Goal: Information Seeking & Learning: Learn about a topic

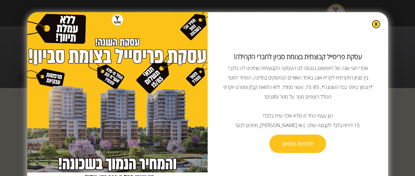
scroll to position [115, 0]
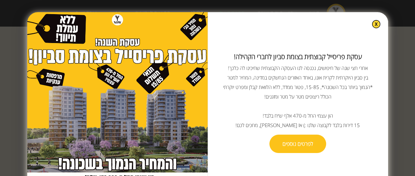
click at [372, 25] on img at bounding box center [376, 24] width 8 height 8
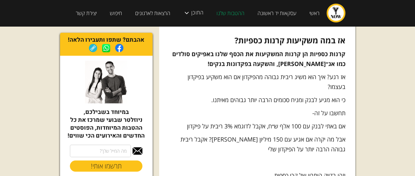
scroll to position [796, 0]
click at [320, 71] on p "אז רגע? איך הוא משיג ריבית גבוהה מהפיקדון אם הוא משקיע בפיקדון בעצמו?" at bounding box center [257, 81] width 176 height 20
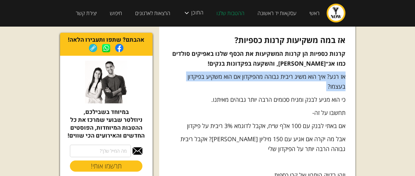
click at [320, 71] on p "אז רגע? איך הוא משיג ריבית גבוהה מהפיקדון אם הוא משקיע בפיקדון בעצמו?" at bounding box center [257, 81] width 176 height 20
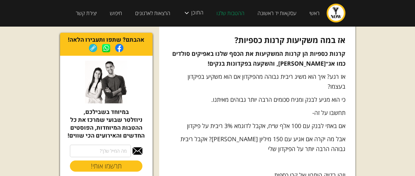
click at [316, 94] on p "כי הוא מגיע לבנק ומניח סכומים הרבה יותר גבוהים מאיתנו." at bounding box center [257, 99] width 176 height 10
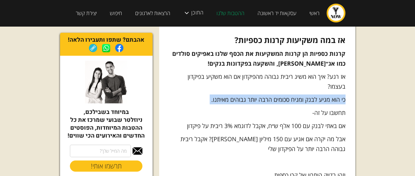
click at [316, 94] on p "כי הוא מגיע לבנק ומניח סכומים הרבה יותר גבוהים מאיתנו." at bounding box center [257, 99] width 176 height 10
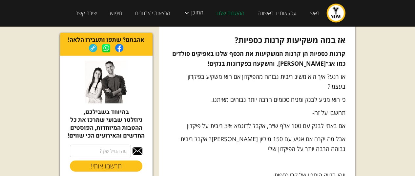
click at [292, 121] on p "אם באתי לבנק עם 100 אלף ש״ח, אקבל לדוגמא 3% ריבית על פיקדון" at bounding box center [257, 126] width 176 height 10
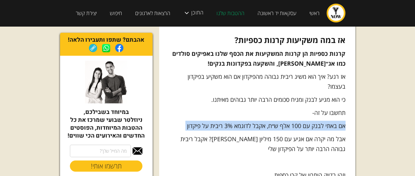
click at [292, 121] on p "אם באתי לבנק עם 100 אלף ש״ח, אקבל לדוגמא 3% ריבית על פיקדון" at bounding box center [257, 126] width 176 height 10
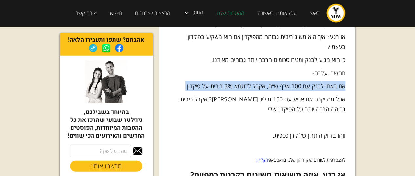
scroll to position [836, 0]
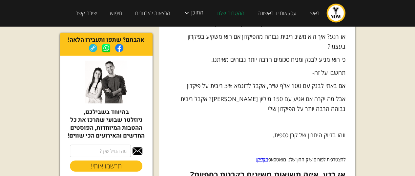
click at [327, 94] on p "אבל מה יקרה אם אגיע עם 150 מיליון [PERSON_NAME]? אקבל ריבית גבוהה הרבה יותר על …" at bounding box center [257, 104] width 176 height 20
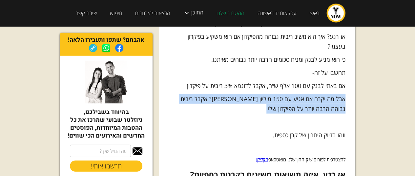
click at [327, 94] on p "אבל מה יקרה אם אגיע עם 150 מיליון [PERSON_NAME]? אקבל ריבית גבוהה הרבה יותר על …" at bounding box center [257, 104] width 176 height 20
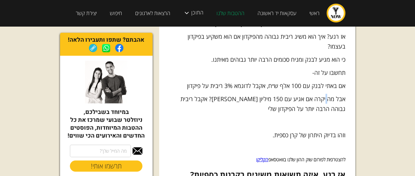
click at [327, 94] on p "אבל מה יקרה אם אגיע עם 150 מיליון [PERSON_NAME]? אקבל ריבית גבוהה הרבה יותר על …" at bounding box center [257, 104] width 176 height 20
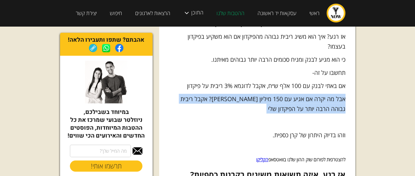
click at [327, 94] on p "אבל מה יקרה אם אגיע עם 150 מיליון [PERSON_NAME]? אקבל ריבית גבוהה הרבה יותר על …" at bounding box center [257, 104] width 176 height 20
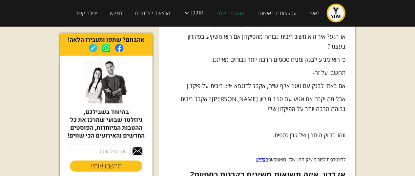
click at [254, 130] on p "וזהו בדיוק היתרון של קרן כספית." at bounding box center [257, 135] width 176 height 10
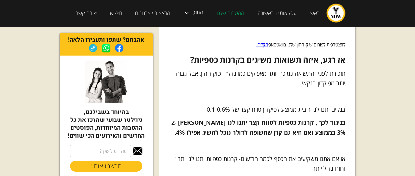
scroll to position [951, 0]
click at [307, 104] on p "בנקים יתנו לנו ריבית ממוצע לפיקדון טווח קצר של 0.1-0.6%" at bounding box center [257, 109] width 176 height 10
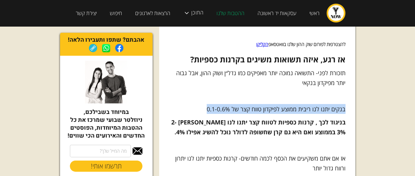
click at [307, 104] on p "בנקים יתנו לנו ריבית ממוצע לפיקדון טווח קצר של 0.1-0.6%" at bounding box center [257, 109] width 176 height 10
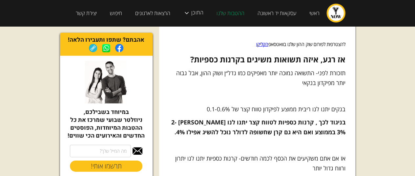
click at [324, 118] on strong "בניגוד לכך , קרנות כספיות לטווח קצר יתנו לנו [PERSON_NAME] 2-3% בממוצע ואם היא …" at bounding box center [258, 127] width 174 height 18
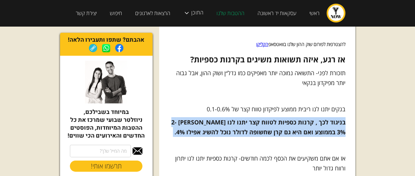
click at [324, 118] on strong "בניגוד לכך , קרנות כספיות לטווח קצר יתנו לנו [PERSON_NAME] 2-3% בממוצע ואם היא …" at bounding box center [258, 127] width 174 height 18
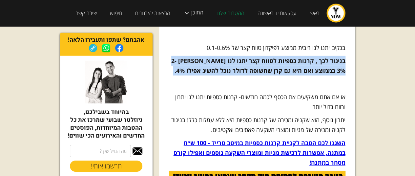
scroll to position [1014, 0]
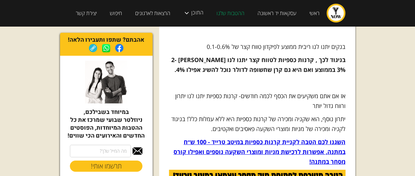
click at [332, 91] on p "אז אם אתם משקיעים את הכסף לכמה חודשים- קרנות כספיות יתנו לנו יתרון ורווח גדול י…" at bounding box center [257, 101] width 176 height 20
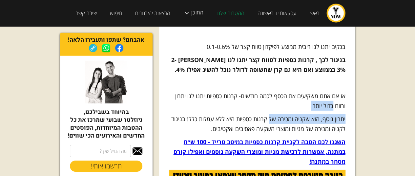
drag, startPoint x: 332, startPoint y: 83, endPoint x: 275, endPoint y: 92, distance: 57.7
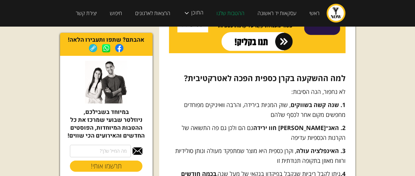
scroll to position [1203, 0]
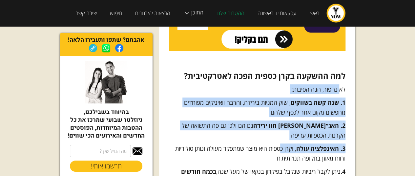
drag, startPoint x: 338, startPoint y: 62, endPoint x: 281, endPoint y: 129, distance: 88.1
click at [281, 129] on div "שנת [DATE] היא שנת מפנה להרבה וואיניקים. שנה בה הריביות הן הגבוהות ביותר שראינו…" at bounding box center [257, 153] width 176 height 2451
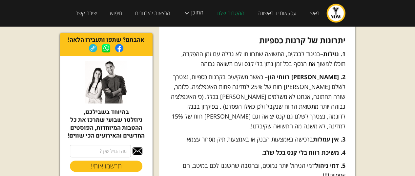
scroll to position [1397, 0]
click at [326, 71] on p "2. [PERSON_NAME] רווחי הון – כאשר משקיעים בקרנות כספיות, נצטרך לשלם [PERSON_NAM…" at bounding box center [257, 100] width 176 height 59
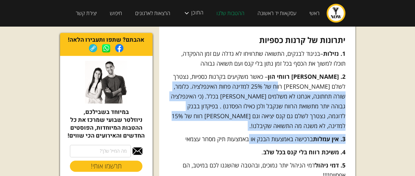
drag, startPoint x: 326, startPoint y: 62, endPoint x: 251, endPoint y: 106, distance: 86.8
click at [251, 134] on p "3. אין עמלות ברכישה באמצעות הבנק או באמצעות תיק מסחר עצמאי" at bounding box center [257, 139] width 176 height 10
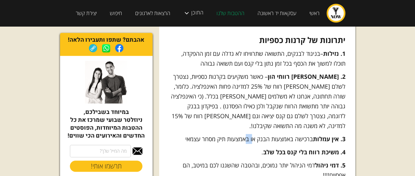
click at [251, 134] on p "3. אין עמלות ברכישה באמצעות הבנק או באמצעות תיק מסחר עצמאי" at bounding box center [257, 139] width 176 height 10
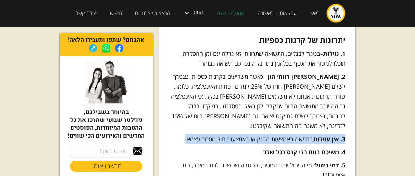
click at [251, 134] on p "3. אין עמלות ברכישה באמצעות הבנק או באמצעות תיק מסחר עצמאי" at bounding box center [257, 139] width 176 height 10
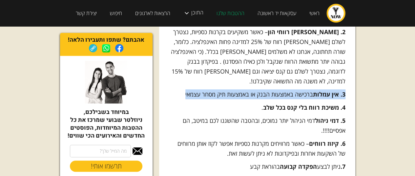
scroll to position [1442, 0]
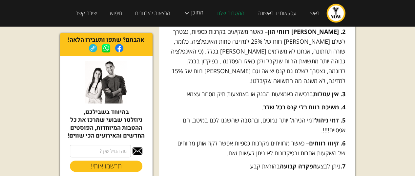
click at [310, 103] on strong "4. משיכת רווח בלי קנס בכל שלב" at bounding box center [304, 107] width 82 height 8
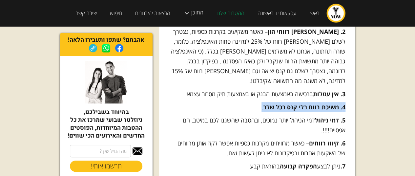
click at [310, 103] on strong "4. משיכת רווח בלי קנס בכל שלב" at bounding box center [304, 107] width 82 height 8
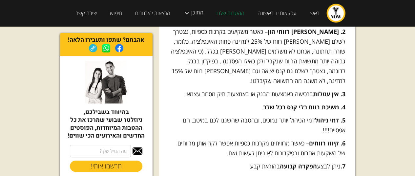
click at [288, 115] on p "5. דמי ניהול דמי הניהול יותר נמוכים, ובהטבה שהשגנו לכם במיטב, הם אפסיים!!!!." at bounding box center [257, 125] width 176 height 20
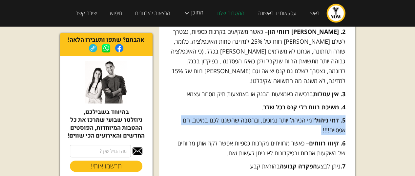
click at [288, 115] on p "5. דמי ניהול דמי הניהול יותר נמוכים, ובהטבה שהשגנו לכם במיטב, הם אפסיים!!!!." at bounding box center [257, 125] width 176 height 20
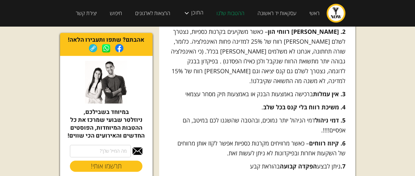
click at [311, 103] on strong "4. משיכת רווח בלי קנס בכל שלב" at bounding box center [304, 107] width 82 height 8
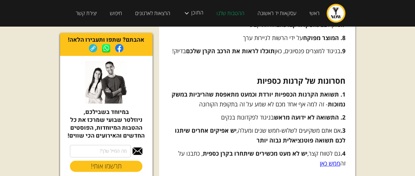
scroll to position [1584, 0]
click at [332, 90] on strong "1. תשואת הקרנות הכספיות יורדת וכמעט מתאפסת שהריביות במשק נמוכות" at bounding box center [258, 99] width 174 height 18
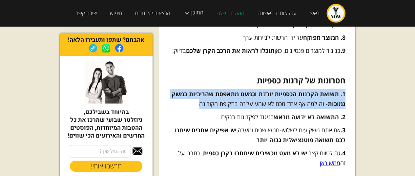
click at [332, 90] on strong "1. תשואת הקרנות הכספיות יורדת וכמעט מתאפסת שהריביות במשק נמוכות" at bounding box center [258, 99] width 174 height 18
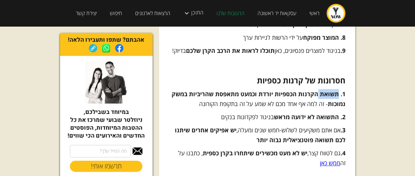
click at [332, 90] on strong "1. תשואת הקרנות הכספיות יורדת וכמעט מתאפסת שהריביות במשק נמוכות" at bounding box center [258, 99] width 174 height 18
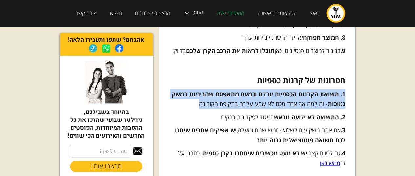
click at [332, 90] on strong "1. תשואת הקרנות הכספיות יורדת וכמעט מתאפסת שהריביות במשק נמוכות" at bounding box center [258, 99] width 174 height 18
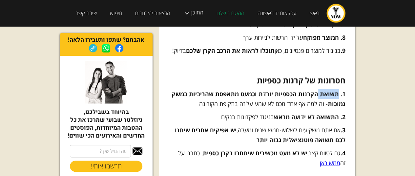
click at [332, 90] on strong "1. תשואת הקרנות הכספיות יורדת וכמעט מתאפסת שהריביות במשק נמוכות" at bounding box center [258, 99] width 174 height 18
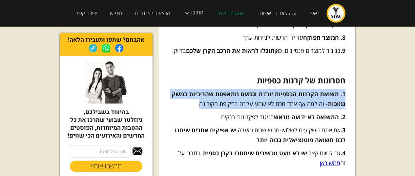
click at [332, 90] on strong "1. תשואת הקרנות הכספיות יורדת וכמעט מתאפסת שהריביות במשק נמוכות" at bounding box center [258, 99] width 174 height 18
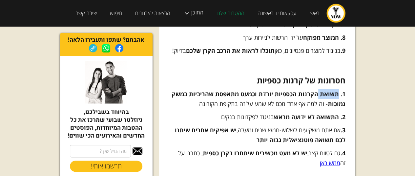
click at [332, 90] on strong "1. תשואת הקרנות הכספיות יורדת וכמעט מתאפסת שהריביות במשק נמוכות" at bounding box center [258, 99] width 174 height 18
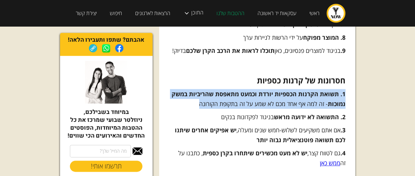
click at [332, 90] on strong "1. תשואת הקרנות הכספיות יורדת וכמעט מתאפסת שהריביות במשק נמוכות" at bounding box center [258, 99] width 174 height 18
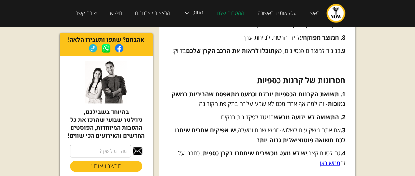
click at [290, 113] on strong "2. התשואה לא ידועה מראש" at bounding box center [309, 117] width 71 height 8
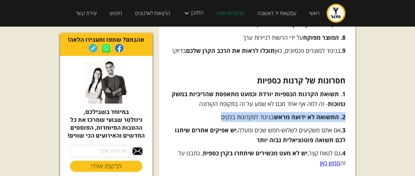
click at [290, 113] on strong "2. התשואה לא ידועה מראש" at bounding box center [309, 117] width 71 height 8
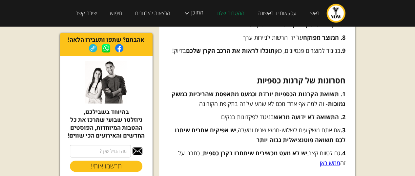
click at [323, 89] on p "1. תשואת הקרנות הכספיות יורדת וכמעט מתאפסת שהריביות במשק נמוכות - זה למה אף אחד…" at bounding box center [257, 99] width 176 height 20
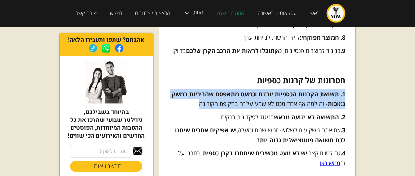
click at [323, 89] on p "1. תשואת הקרנות הכספיות יורדת וכמעט מתאפסת שהריביות במשק נמוכות - זה למה אף אחד…" at bounding box center [257, 99] width 176 height 20
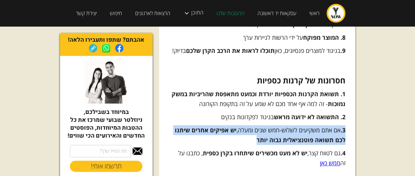
click at [247, 125] on p "3. אם אתם משקיעים לשלוש-חמש שנים ומעלה, יש אפיקים אחרים שיתנו לכם תשואה פוטנציא…" at bounding box center [257, 135] width 176 height 20
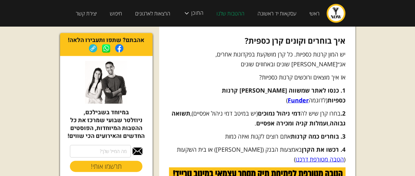
scroll to position [1865, 0]
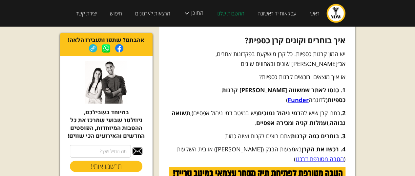
click at [333, 107] on p "2. בחרו קרן שיש לה דמי ניהול נמוכים (יש במיטב דמי ניהול אפסיים), תשואה גבוהה , …" at bounding box center [257, 117] width 176 height 20
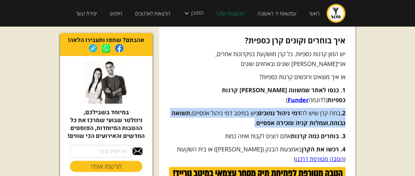
click at [333, 107] on p "2. בחרו קרן שיש לה דמי ניהול נמוכים (יש במיטב דמי ניהול אפסיים), תשואה גבוהה , …" at bounding box center [257, 117] width 176 height 20
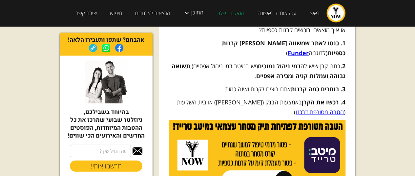
scroll to position [1912, 0]
